Goal: Task Accomplishment & Management: Use online tool/utility

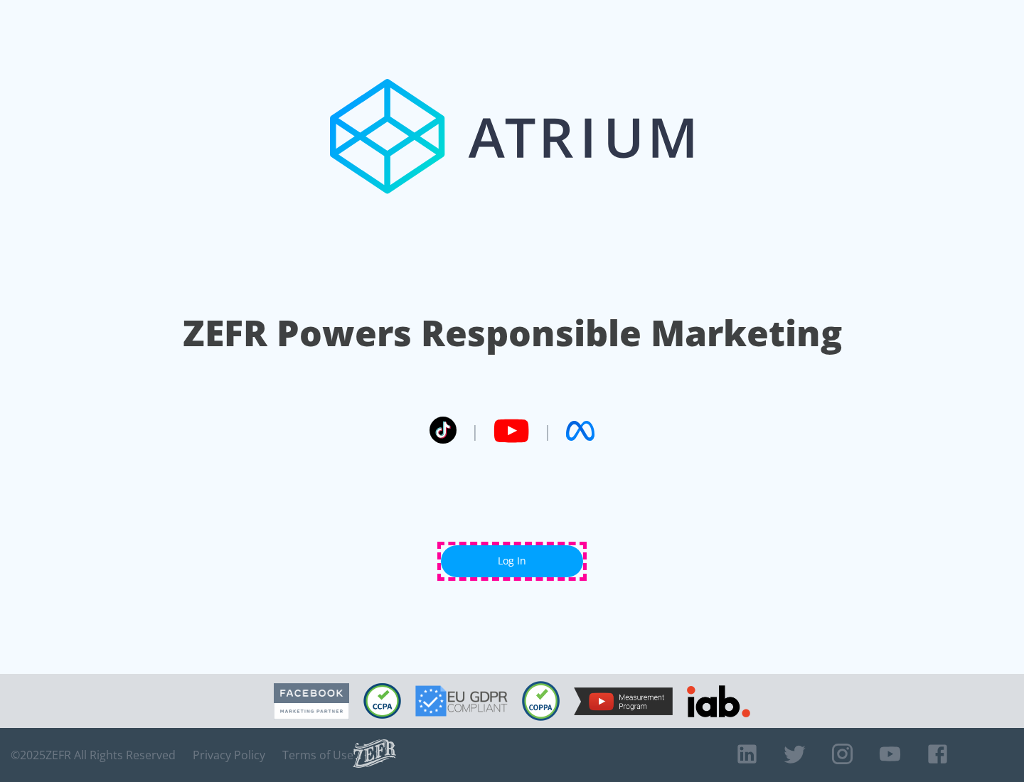
click at [512, 561] on link "Log In" at bounding box center [512, 562] width 142 height 32
